Goal: Information Seeking & Learning: Learn about a topic

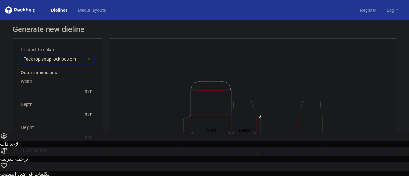
click at [87, 59] on icon at bounding box center [89, 59] width 5 height 5
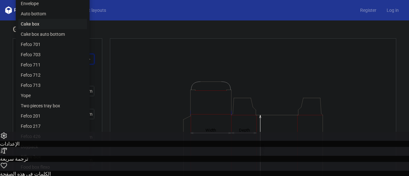
click at [69, 26] on div "Cake box" at bounding box center [52, 24] width 69 height 10
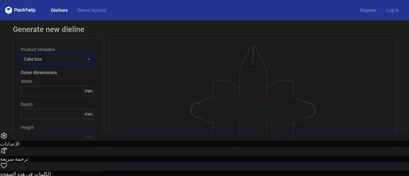
click at [84, 61] on span "Cake box" at bounding box center [55, 59] width 63 height 6
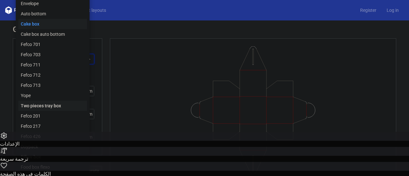
click at [50, 102] on div "Two pieces tray box" at bounding box center [52, 106] width 69 height 10
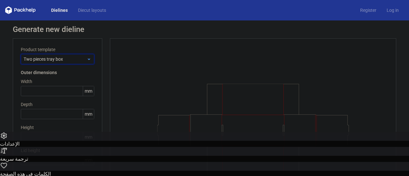
click at [78, 60] on span "Two pieces tray box" at bounding box center [55, 59] width 63 height 6
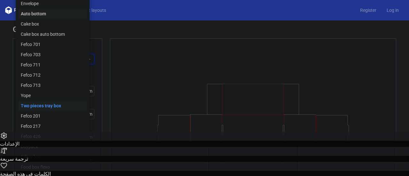
click at [51, 17] on div "Auto bottom" at bounding box center [52, 14] width 69 height 10
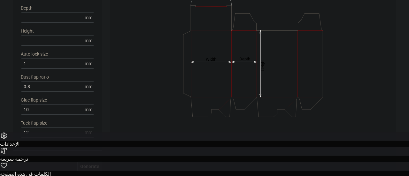
scroll to position [12, 0]
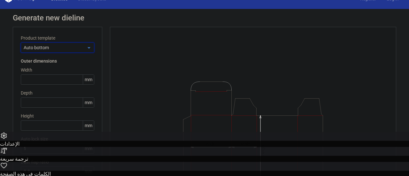
click at [74, 47] on span "Auto bottom" at bounding box center [55, 47] width 63 height 6
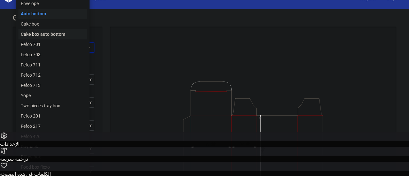
click at [44, 32] on div "Cake box auto bottom" at bounding box center [52, 34] width 69 height 10
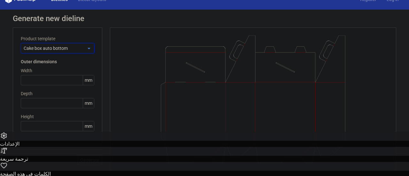
click at [79, 45] on span "Cake box auto bottom" at bounding box center [55, 48] width 63 height 6
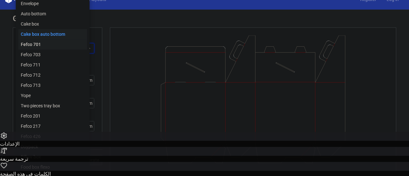
click at [61, 42] on div "Fefco 701" at bounding box center [52, 44] width 69 height 10
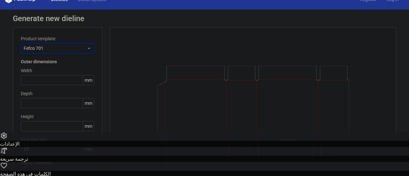
click at [83, 50] on span "Fefco 701" at bounding box center [55, 48] width 63 height 6
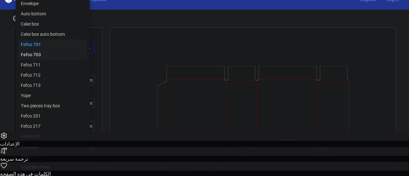
click at [72, 53] on div "Fefco 703" at bounding box center [52, 55] width 69 height 10
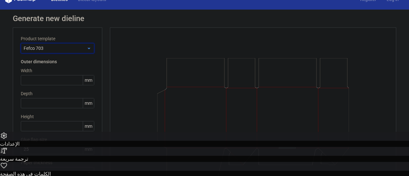
click at [80, 49] on span "Fefco 703" at bounding box center [55, 48] width 63 height 6
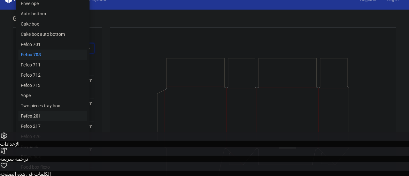
click at [64, 116] on div "Fefco 201" at bounding box center [52, 116] width 69 height 10
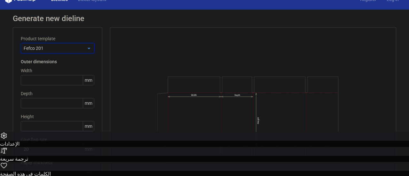
click at [87, 51] on div "Fefco 201" at bounding box center [58, 48] width 74 height 10
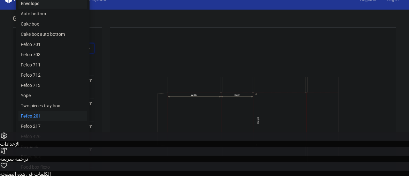
click at [53, 5] on div "Envelope" at bounding box center [52, 3] width 69 height 10
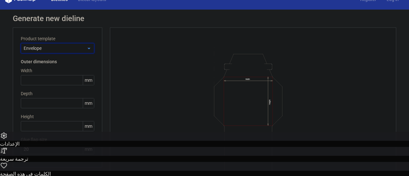
click at [87, 47] on icon at bounding box center [89, 48] width 5 height 5
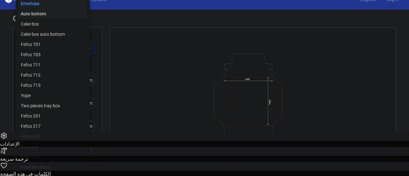
click at [64, 15] on div "Auto bottom" at bounding box center [52, 14] width 69 height 10
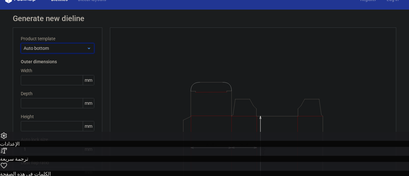
click at [87, 48] on icon at bounding box center [89, 48] width 5 height 5
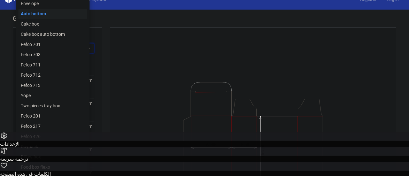
click at [58, 168] on div "Food box flexo" at bounding box center [52, 167] width 69 height 10
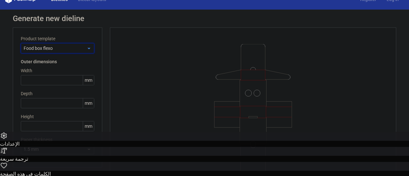
click at [83, 50] on span "Food box flexo" at bounding box center [55, 48] width 63 height 6
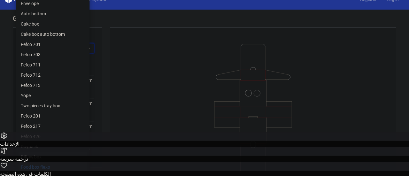
click at [49, 154] on div "Pillow box" at bounding box center [52, 157] width 69 height 10
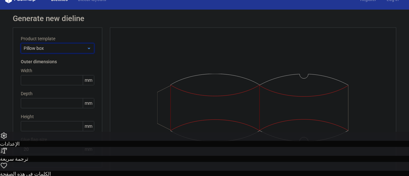
click at [88, 49] on use at bounding box center [89, 49] width 2 height 2
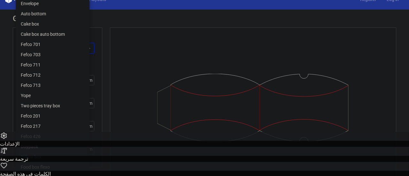
click at [50, 144] on div "Doypack" at bounding box center [52, 147] width 69 height 10
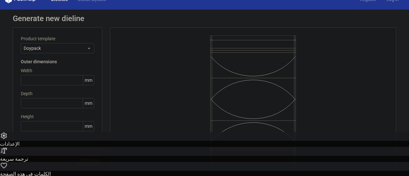
scroll to position [11, 0]
click at [87, 48] on icon at bounding box center [89, 48] width 5 height 5
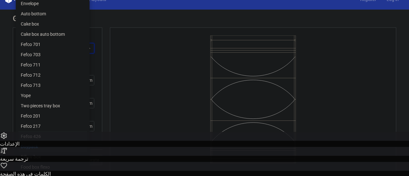
click at [52, 135] on div "Fefco 426" at bounding box center [52, 136] width 69 height 10
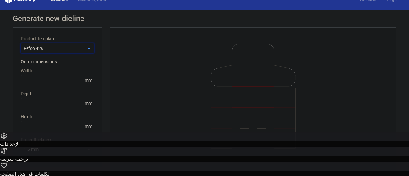
click at [83, 50] on span "Fefco 426" at bounding box center [55, 48] width 63 height 6
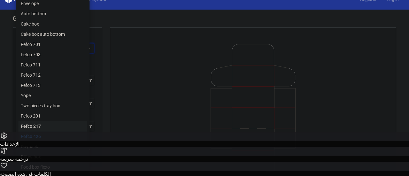
click at [50, 125] on div "Fefco 217" at bounding box center [52, 126] width 69 height 10
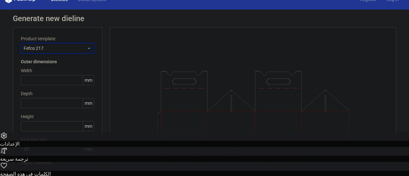
click at [87, 48] on icon at bounding box center [89, 48] width 5 height 5
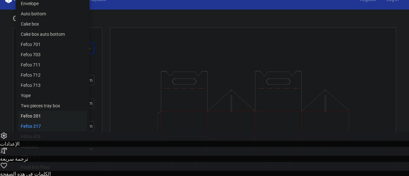
click at [47, 115] on div "Fefco 201" at bounding box center [52, 116] width 69 height 10
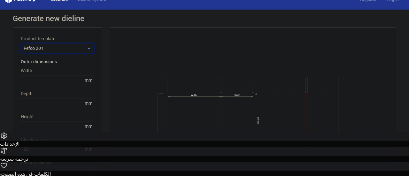
click at [84, 50] on span "Fefco 201" at bounding box center [55, 48] width 63 height 6
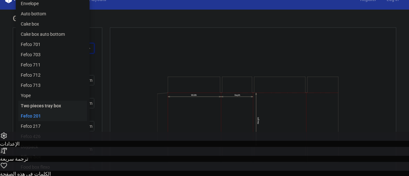
click at [49, 106] on div "Two pieces tray box" at bounding box center [52, 106] width 69 height 10
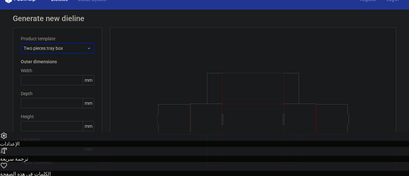
click at [87, 43] on div "Two pieces tray box" at bounding box center [58, 48] width 74 height 10
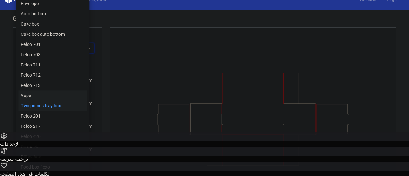
click at [43, 93] on div "Yope" at bounding box center [52, 95] width 69 height 10
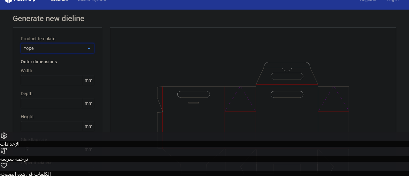
click at [87, 50] on icon at bounding box center [89, 48] width 5 height 5
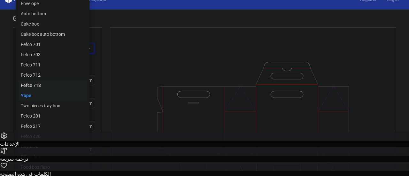
click at [65, 83] on div "Fefco 713" at bounding box center [52, 85] width 69 height 10
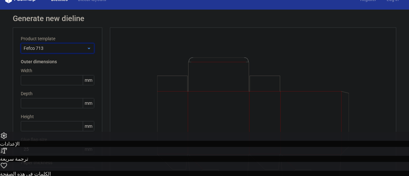
click at [88, 46] on icon at bounding box center [89, 48] width 5 height 5
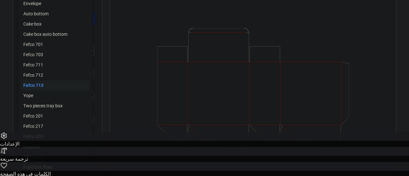
scroll to position [50, 0]
click at [135, 73] on div at bounding box center [253, 80] width 270 height 168
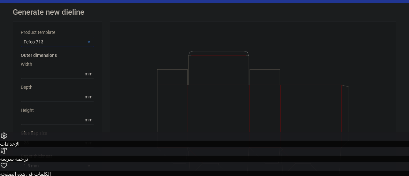
scroll to position [0, 0]
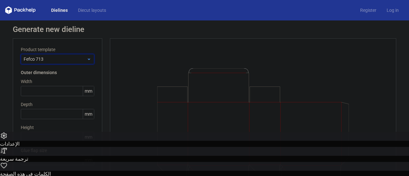
click at [83, 54] on div "Fefco 713" at bounding box center [58, 59] width 74 height 10
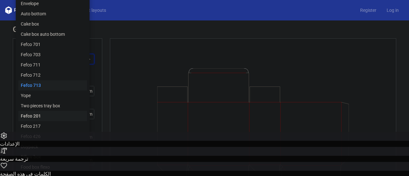
scroll to position [50, 0]
